Goal: Task Accomplishment & Management: Manage account settings

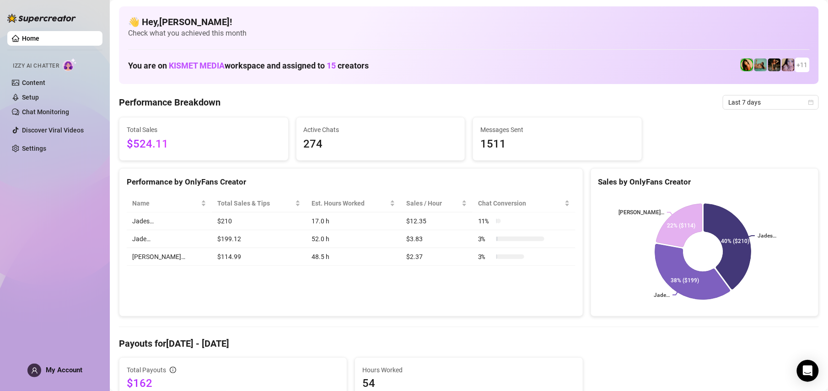
click at [309, 291] on div "Performance by OnlyFans Creator Name Total Sales & Tips Est. Hours Worked Sales…" at bounding box center [351, 242] width 464 height 149
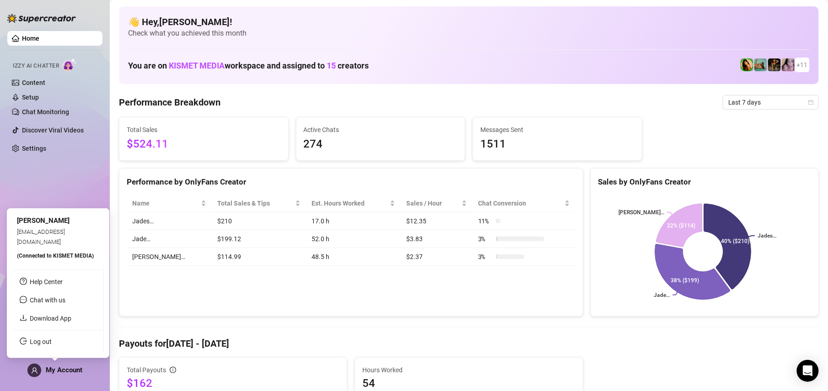
click at [56, 369] on span "My Account" at bounding box center [64, 370] width 37 height 8
click at [52, 338] on link "Log out" at bounding box center [41, 341] width 22 height 7
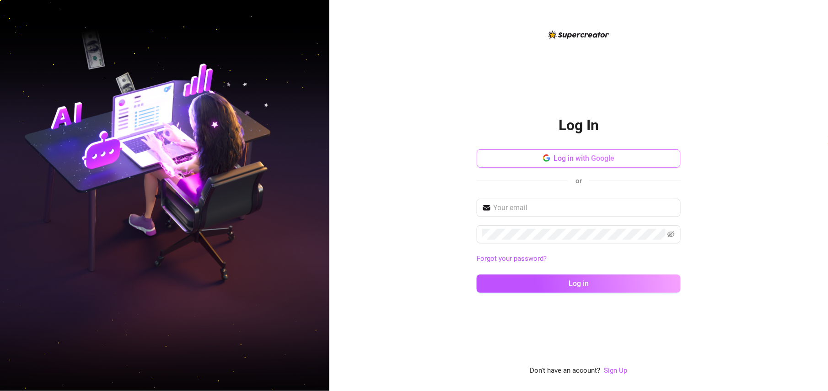
click at [598, 160] on span "Log in with Google" at bounding box center [584, 158] width 61 height 9
